Goal: Download file/media

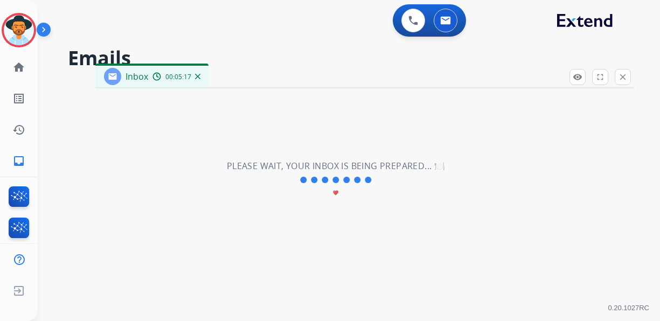
select select "**********"
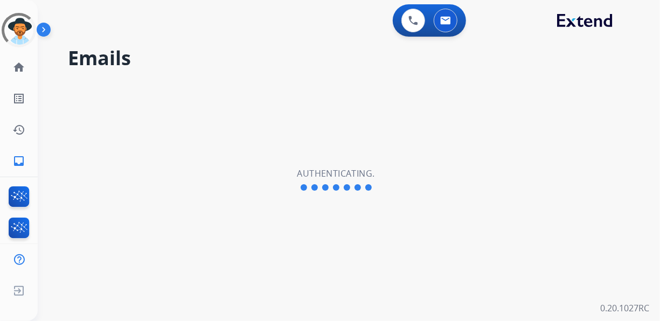
drag, startPoint x: 324, startPoint y: 88, endPoint x: 293, endPoint y: 79, distance: 31.5
click at [321, 85] on div "Emails Authenticating." at bounding box center [336, 180] width 596 height 282
click at [23, 68] on mat-icon "home" at bounding box center [18, 67] width 13 height 13
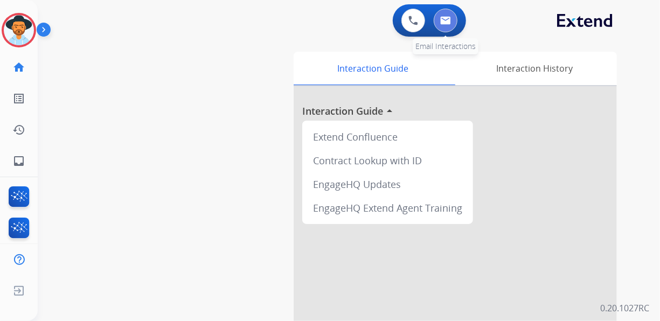
click at [447, 23] on img at bounding box center [445, 20] width 11 height 9
select select "**********"
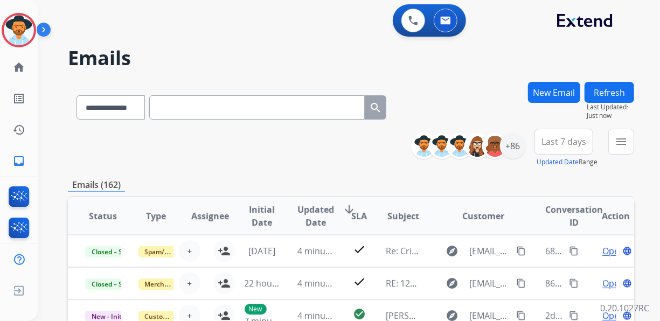
click at [192, 108] on input "text" at bounding box center [256, 107] width 215 height 24
drag, startPoint x: 193, startPoint y: 108, endPoint x: 178, endPoint y: 108, distance: 14.5
click at [178, 109] on input "text" at bounding box center [256, 107] width 215 height 24
paste input "**********"
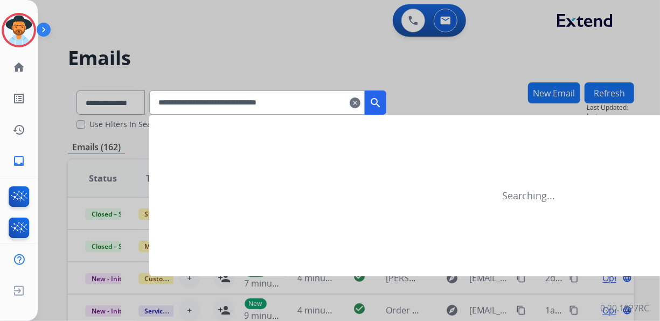
type input "**********"
click at [382, 100] on mat-icon "search" at bounding box center [375, 102] width 13 height 13
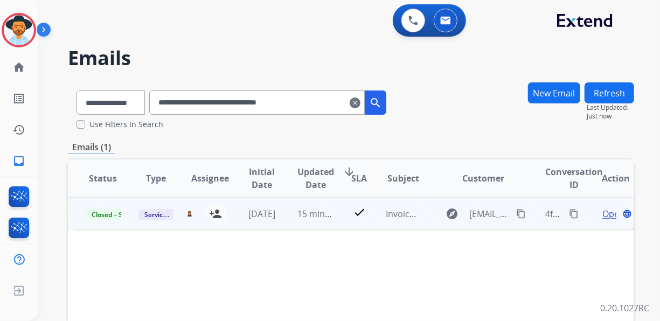
click at [606, 212] on span "Open" at bounding box center [613, 213] width 22 height 13
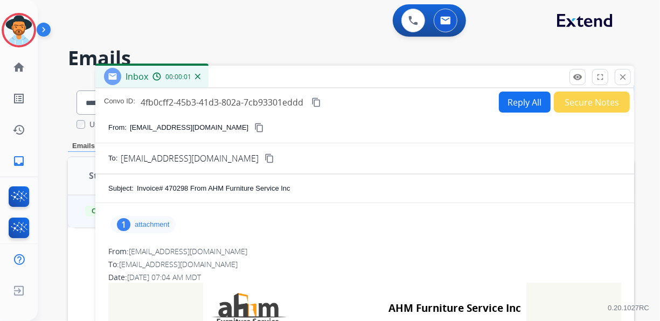
click at [156, 221] on p "attachment" at bounding box center [152, 224] width 34 height 9
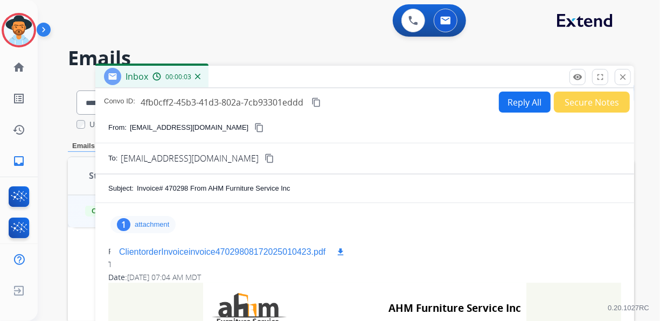
click at [177, 249] on p "ClientorderInvoiceinvoice47029808172025010423.pdf" at bounding box center [222, 252] width 206 height 13
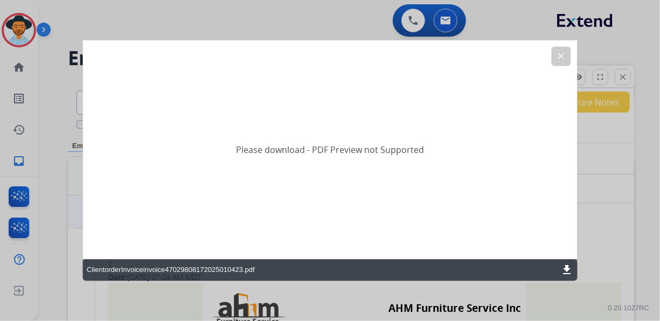
click at [567, 268] on mat-icon "download" at bounding box center [566, 270] width 13 height 13
click at [503, 167] on div "Please download - PDF Preview not Supported" at bounding box center [329, 149] width 495 height 219
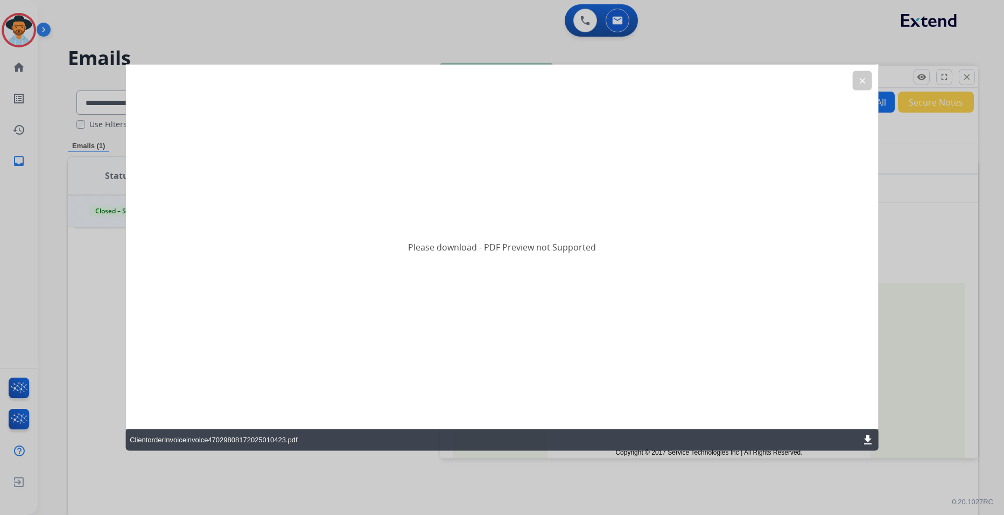
click at [659, 82] on mat-icon "clear" at bounding box center [863, 81] width 10 height 10
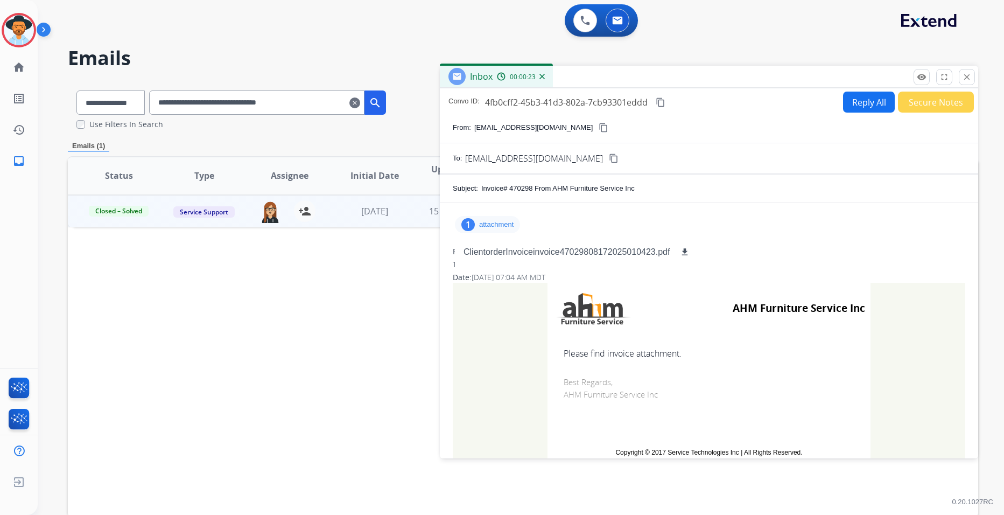
click at [509, 222] on p "attachment" at bounding box center [496, 224] width 34 height 9
click at [499, 222] on p "attachment" at bounding box center [496, 224] width 34 height 9
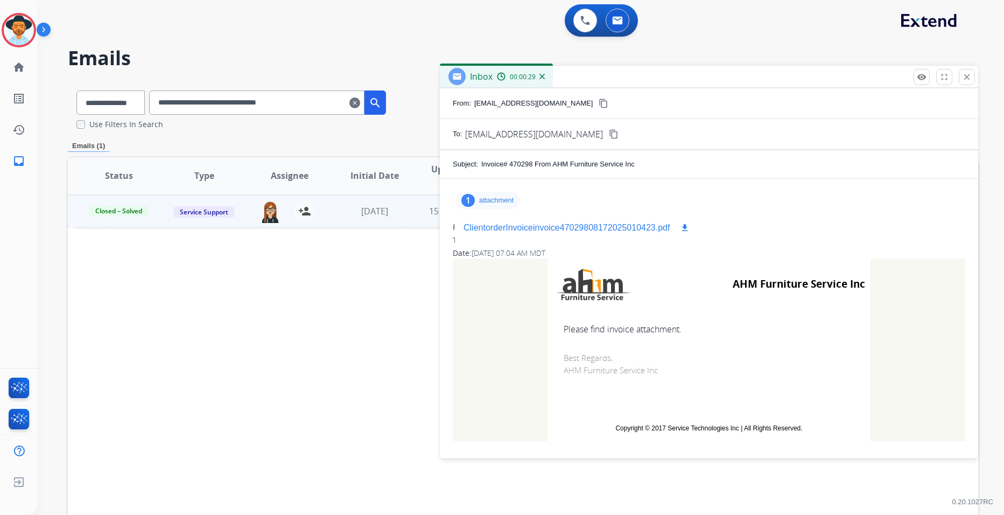
click at [659, 222] on button "download" at bounding box center [684, 227] width 13 height 13
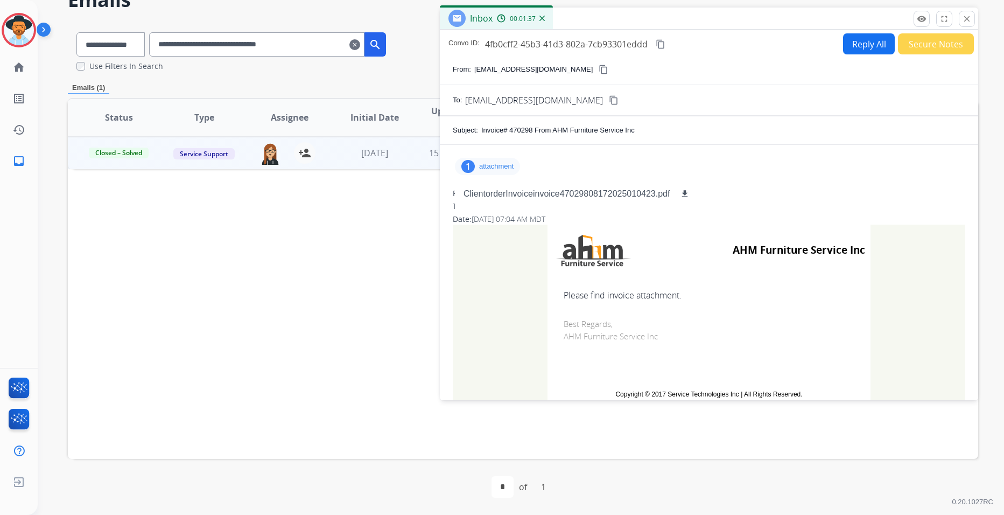
drag, startPoint x: 471, startPoint y: 192, endPoint x: 647, endPoint y: 172, distance: 177.2
click at [646, 172] on div "1 attachment ClientorderInvoiceinvoice47029808172025010423.pdf download" at bounding box center [709, 166] width 513 height 26
click at [600, 190] on p "ClientorderInvoiceinvoice47029808172025010423.pdf" at bounding box center [567, 193] width 206 height 13
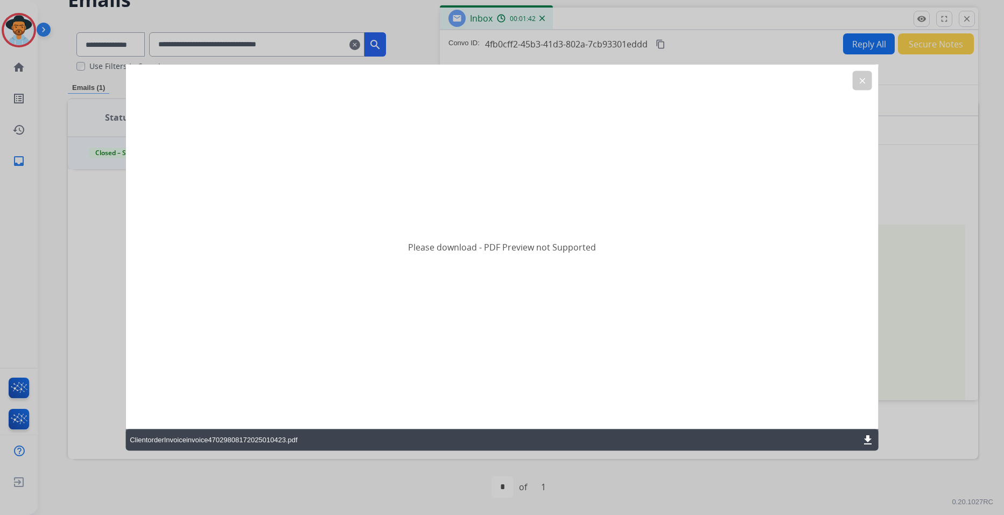
click at [659, 80] on mat-icon "clear" at bounding box center [863, 81] width 10 height 10
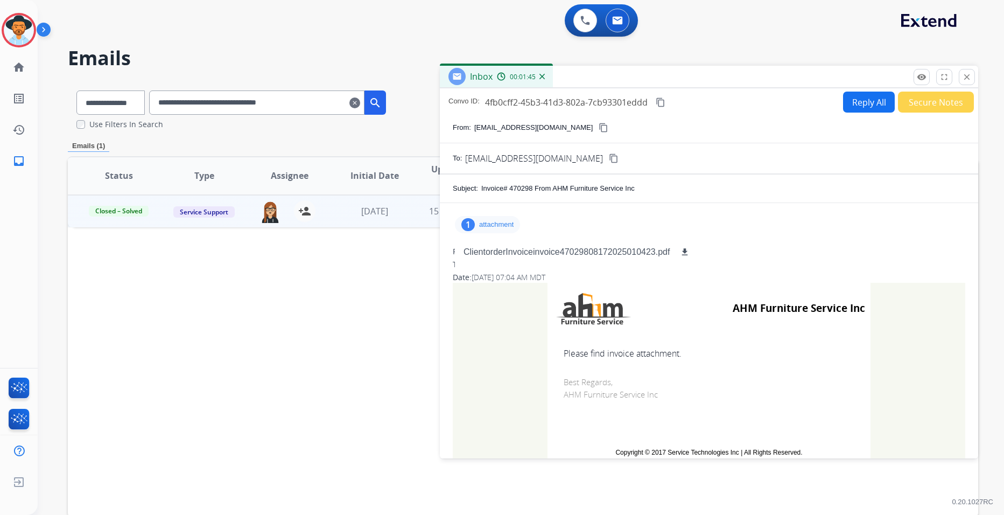
click at [489, 221] on p "attachment" at bounding box center [496, 224] width 34 height 9
drag, startPoint x: 489, startPoint y: 221, endPoint x: 808, endPoint y: 275, distance: 323.9
click at [659, 275] on div "Date: [DATE] 07:04 AM MDT" at bounding box center [709, 277] width 513 height 11
click at [659, 250] on mat-icon "download" at bounding box center [685, 252] width 10 height 10
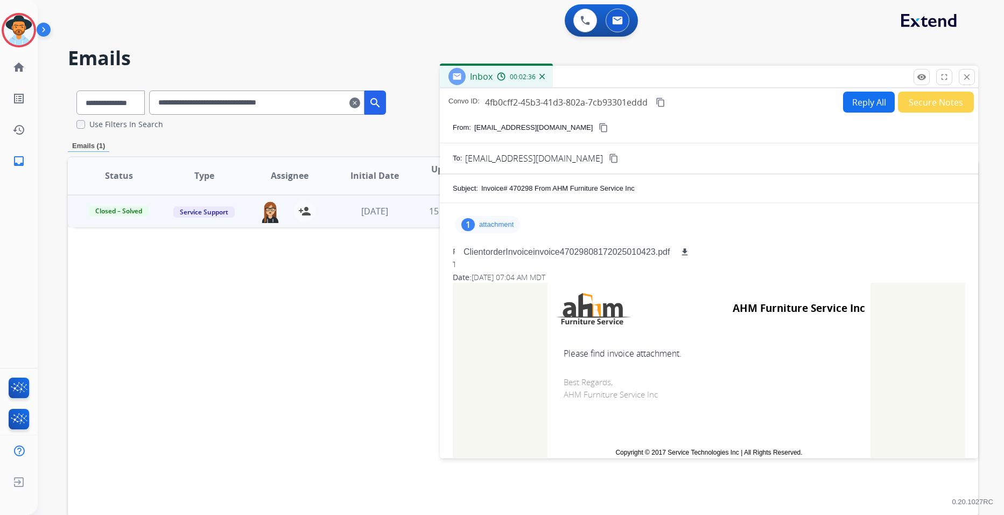
click at [625, 320] on td "Please find invoice attachment." at bounding box center [709, 353] width 323 height 13
click at [300, 286] on div "Status Type Assignee Initial Date Updated Date arrow_downward SLA Subject Custo…" at bounding box center [523, 336] width 910 height 361
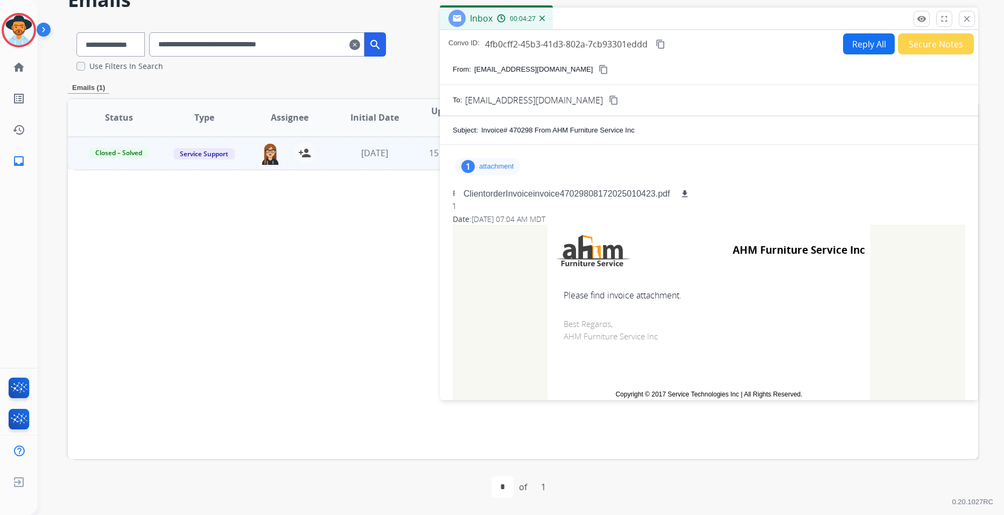
click at [659, 20] on mat-icon "close" at bounding box center [967, 19] width 10 height 10
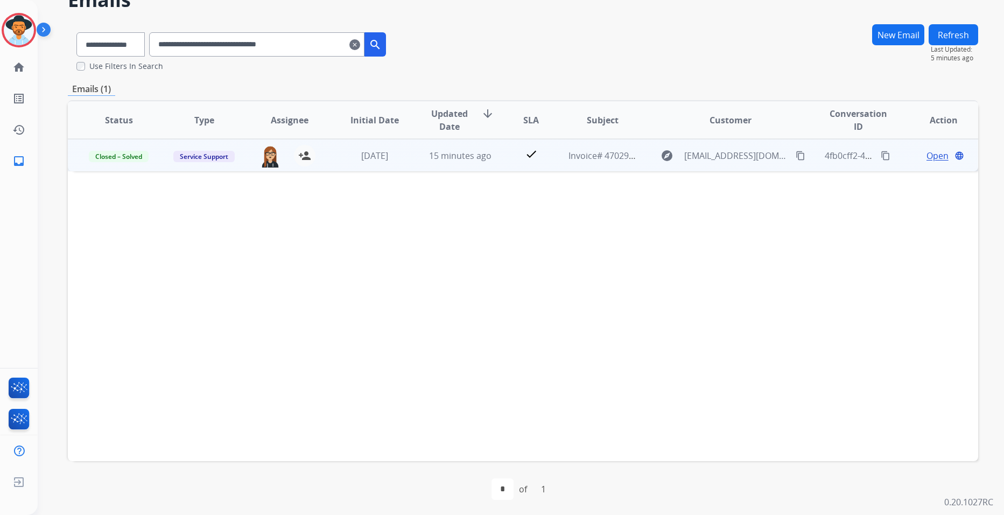
click at [659, 156] on span "Open" at bounding box center [938, 155] width 22 height 13
